Goal: Information Seeking & Learning: Learn about a topic

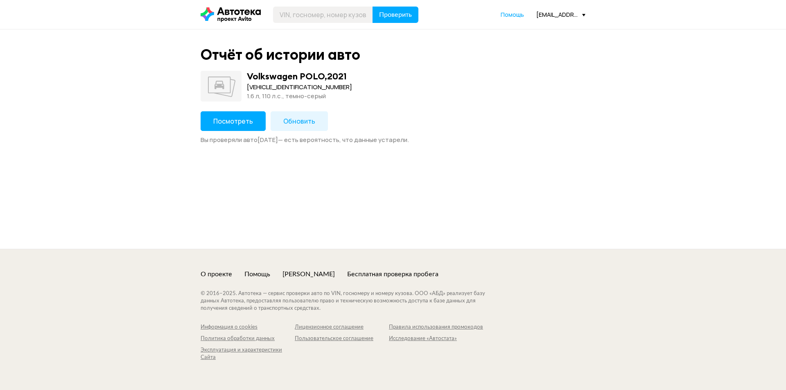
click at [242, 121] on span "Посмотреть" at bounding box center [233, 121] width 40 height 9
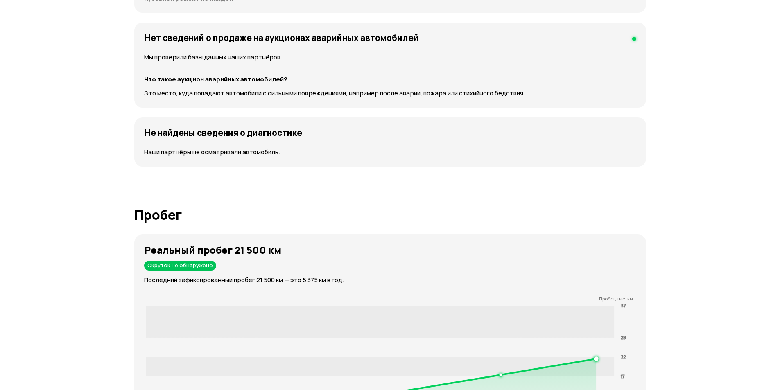
scroll to position [1105, 0]
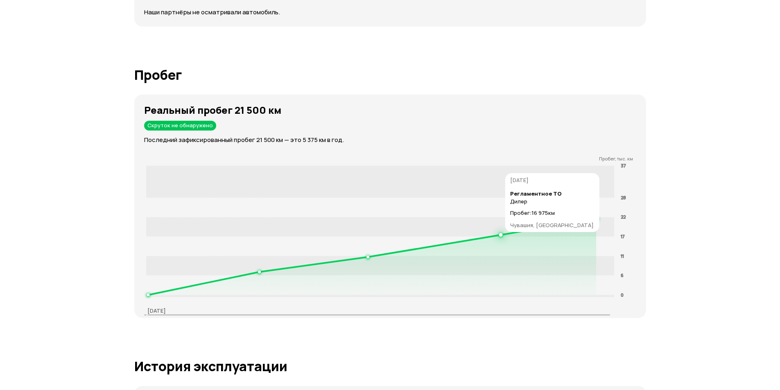
click at [503, 235] on icon at bounding box center [372, 257] width 448 height 76
click at [502, 234] on circle at bounding box center [500, 234] width 3 height 3
click at [501, 234] on circle at bounding box center [500, 234] width 3 height 3
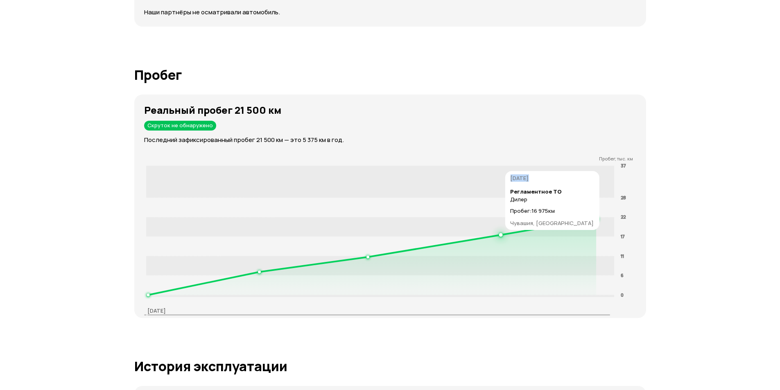
click at [501, 234] on circle at bounding box center [500, 234] width 3 height 3
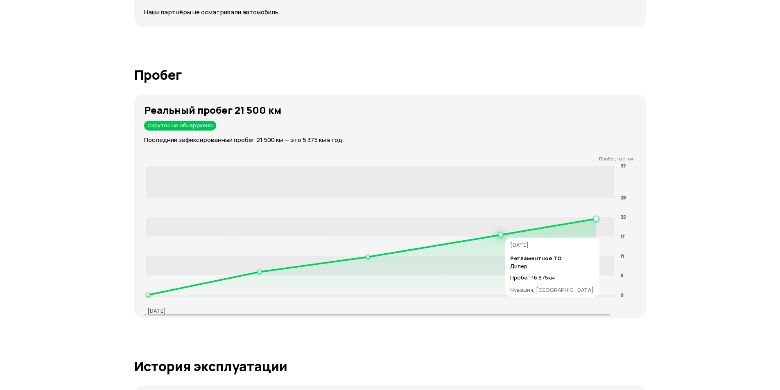
click at [503, 234] on icon at bounding box center [372, 257] width 448 height 76
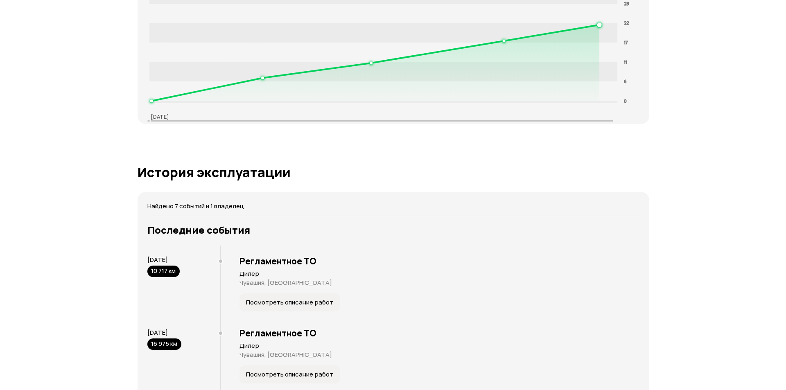
scroll to position [1433, 0]
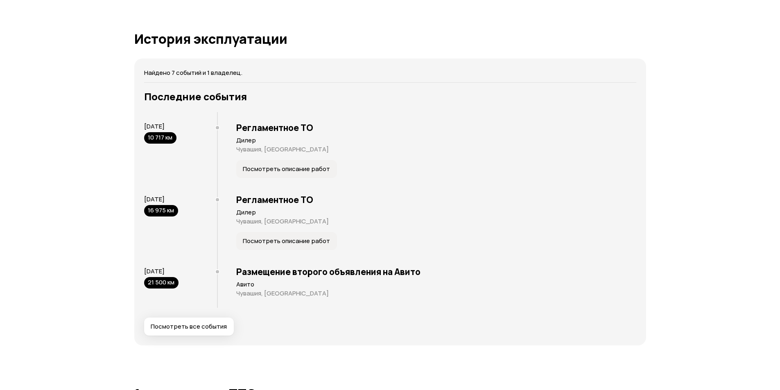
click at [268, 237] on span "Посмотреть описание работ" at bounding box center [286, 241] width 87 height 8
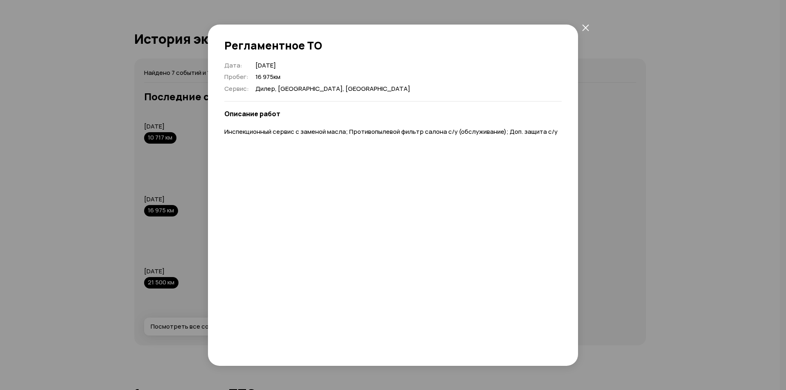
click at [581, 23] on button "закрыть" at bounding box center [585, 27] width 15 height 15
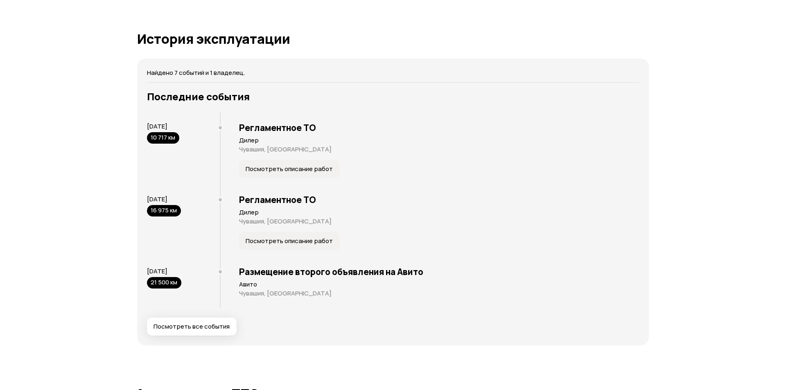
click at [268, 169] on span "Посмотреть описание работ" at bounding box center [289, 169] width 87 height 8
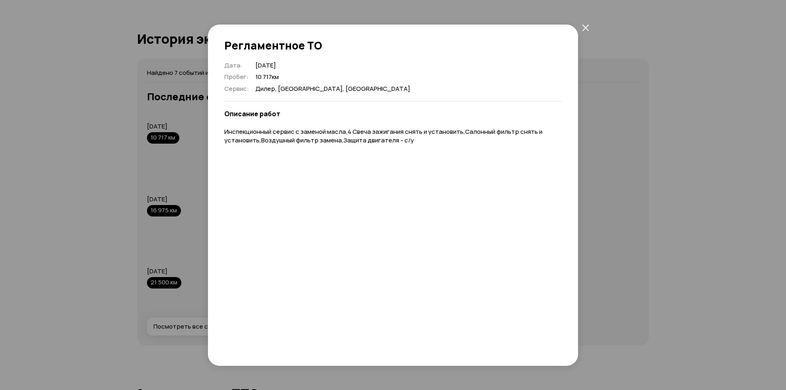
click at [589, 25] on button "закрыть" at bounding box center [585, 27] width 15 height 15
